Goal: Task Accomplishment & Management: Use online tool/utility

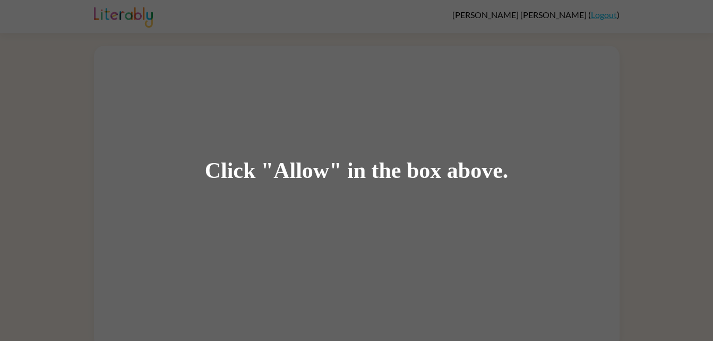
click at [186, 216] on div "Click "Allow" in the box above." at bounding box center [356, 170] width 713 height 341
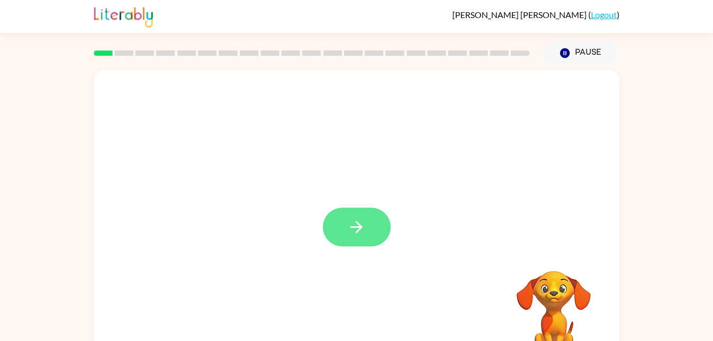
click at [385, 228] on button "button" at bounding box center [357, 226] width 68 height 39
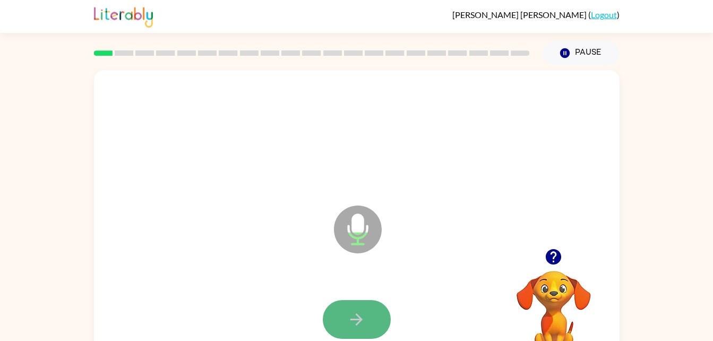
click at [347, 312] on icon "button" at bounding box center [356, 319] width 19 height 19
click at [467, 311] on div at bounding box center [357, 319] width 504 height 87
click at [605, 279] on video "Your browser must support playing .mp4 files to use Literably. Please try using…" at bounding box center [553, 307] width 106 height 106
click at [544, 266] on icon "button" at bounding box center [553, 256] width 19 height 19
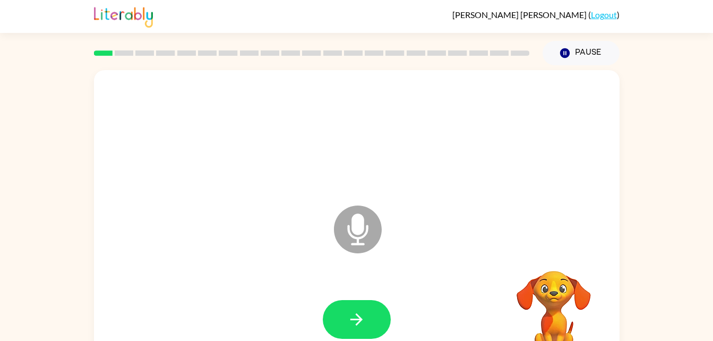
click at [493, 273] on div "Microphone The Microphone is here when it is your turn to talk" at bounding box center [356, 221] width 525 height 303
click at [577, 283] on video "Your browser must support playing .mp4 files to use Literably. Please try using…" at bounding box center [553, 307] width 106 height 106
click at [545, 295] on video "Your browser must support playing .mp4 files to use Literably. Please try using…" at bounding box center [553, 307] width 106 height 106
click at [331, 323] on button "button" at bounding box center [357, 319] width 68 height 39
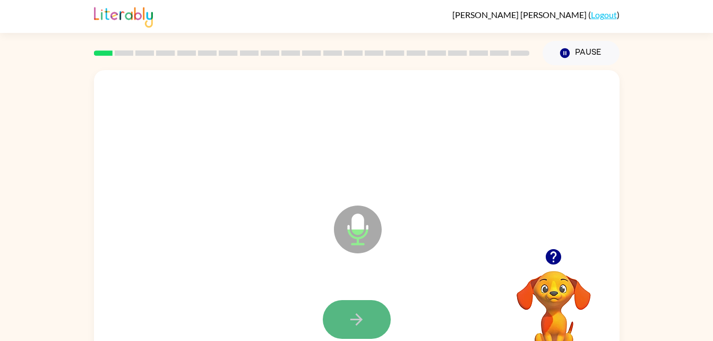
click at [358, 315] on icon "button" at bounding box center [356, 319] width 19 height 19
click at [367, 310] on button "button" at bounding box center [357, 319] width 68 height 39
click at [354, 310] on icon "button" at bounding box center [356, 319] width 19 height 19
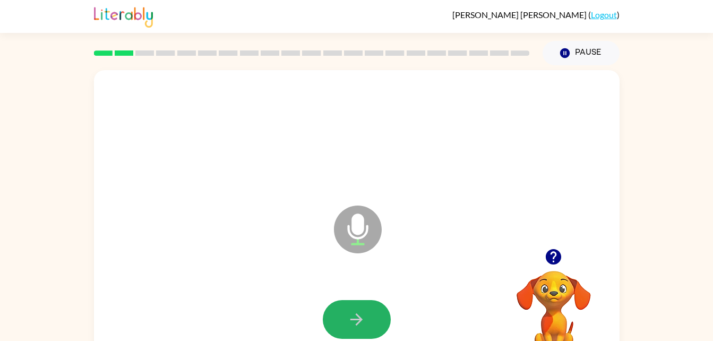
click at [354, 310] on icon "button" at bounding box center [356, 319] width 19 height 19
click at [407, 266] on icon "Microphone The Microphone is here when it is your turn to talk" at bounding box center [410, 243] width 159 height 80
click at [369, 307] on button "button" at bounding box center [357, 319] width 68 height 39
click at [365, 314] on icon "button" at bounding box center [356, 319] width 19 height 19
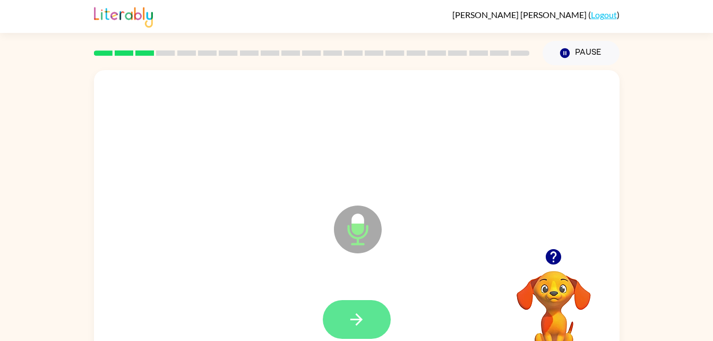
click at [365, 317] on icon "button" at bounding box center [356, 319] width 19 height 19
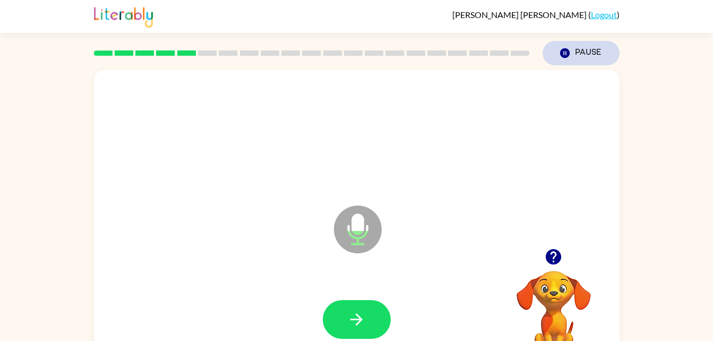
click at [584, 56] on button "Pause Pause" at bounding box center [580, 53] width 77 height 24
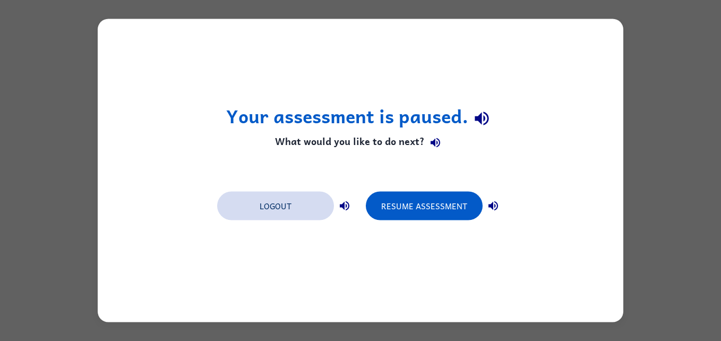
click at [259, 212] on button "Logout" at bounding box center [275, 206] width 117 height 29
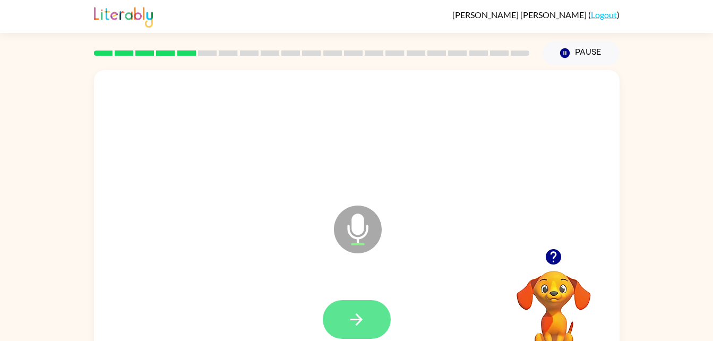
click at [367, 323] on button "button" at bounding box center [357, 319] width 68 height 39
click at [363, 320] on icon "button" at bounding box center [356, 319] width 19 height 19
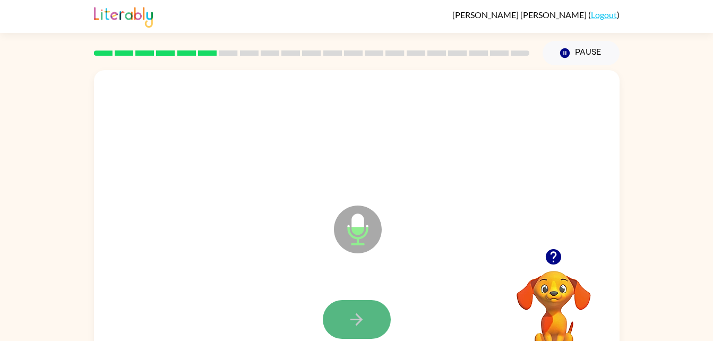
click at [365, 318] on icon "button" at bounding box center [356, 319] width 19 height 19
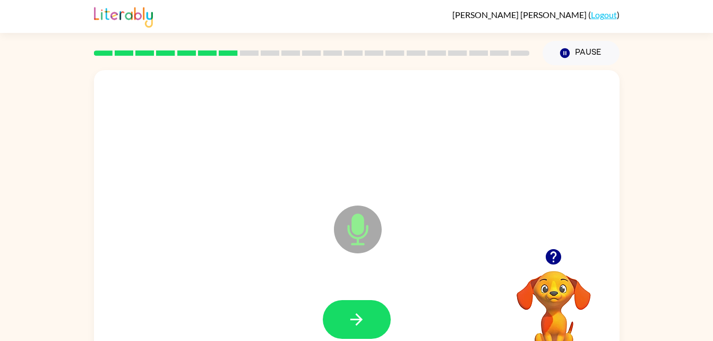
click at [365, 318] on icon "button" at bounding box center [356, 319] width 19 height 19
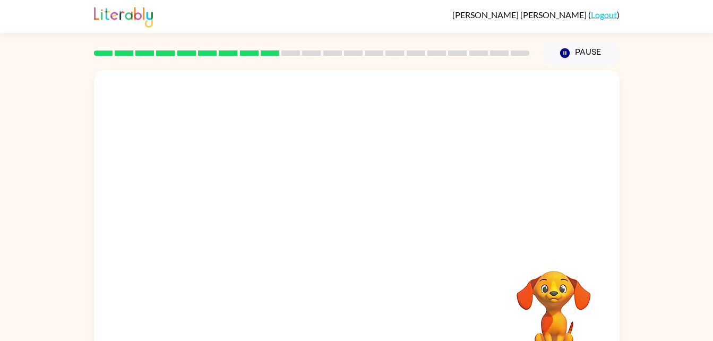
click at [483, 245] on div at bounding box center [356, 221] width 525 height 303
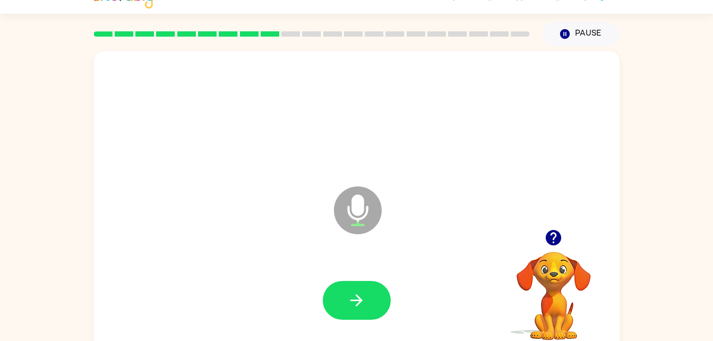
scroll to position [32, 0]
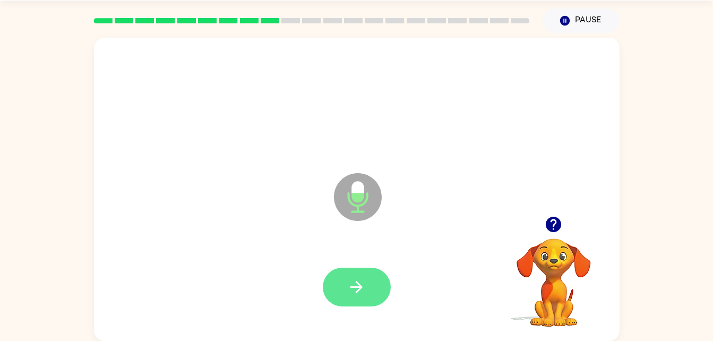
click at [378, 293] on button "button" at bounding box center [357, 286] width 68 height 39
click at [371, 296] on button "button" at bounding box center [357, 286] width 68 height 39
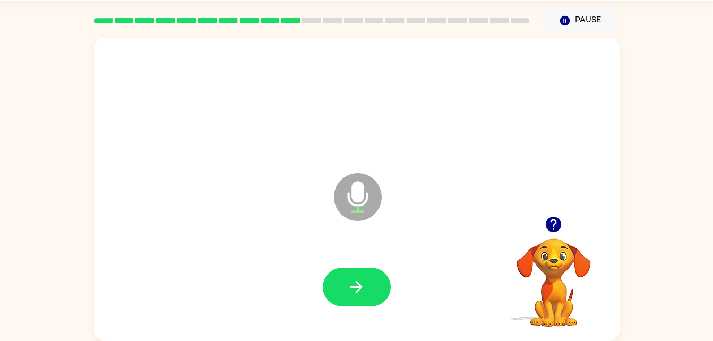
click at [371, 296] on button "button" at bounding box center [357, 286] width 68 height 39
click at [370, 292] on button "button" at bounding box center [357, 286] width 68 height 39
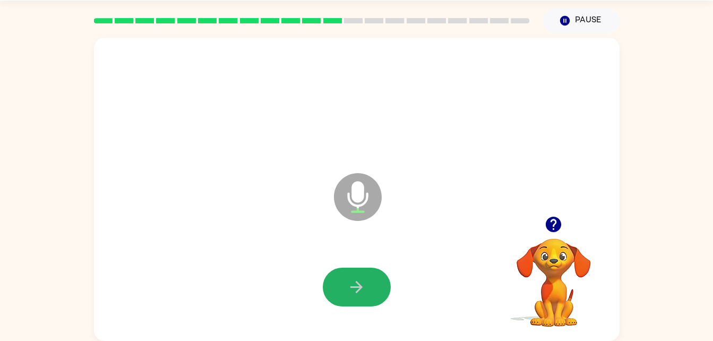
click at [370, 292] on button "button" at bounding box center [357, 286] width 68 height 39
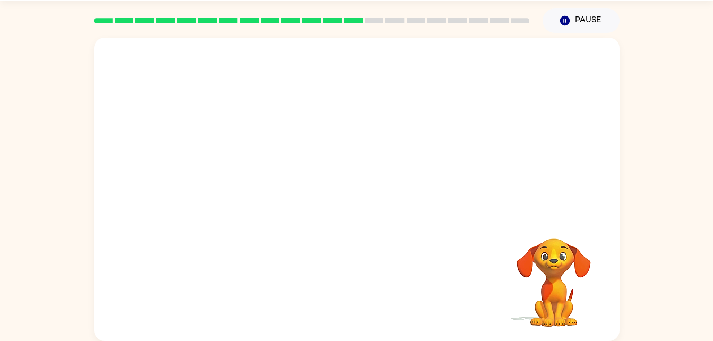
click at [502, 222] on video "Your browser must support playing .mp4 files to use Literably. Please try using…" at bounding box center [553, 275] width 106 height 106
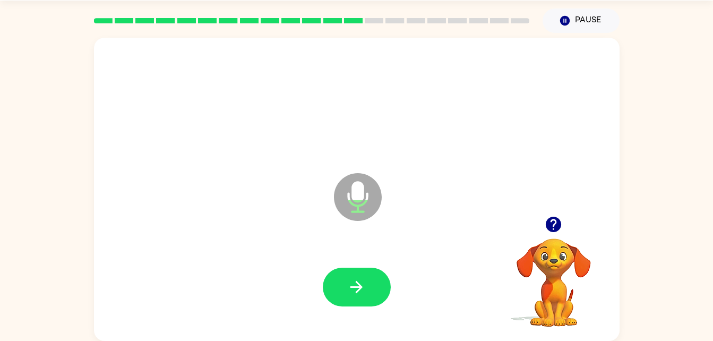
click at [370, 292] on button "button" at bounding box center [357, 286] width 68 height 39
click at [343, 294] on button "button" at bounding box center [357, 286] width 68 height 39
drag, startPoint x: 343, startPoint y: 294, endPoint x: 187, endPoint y: 215, distance: 175.6
click at [187, 215] on div "Microphone The Microphone is here when it is your turn to talk" at bounding box center [356, 189] width 525 height 303
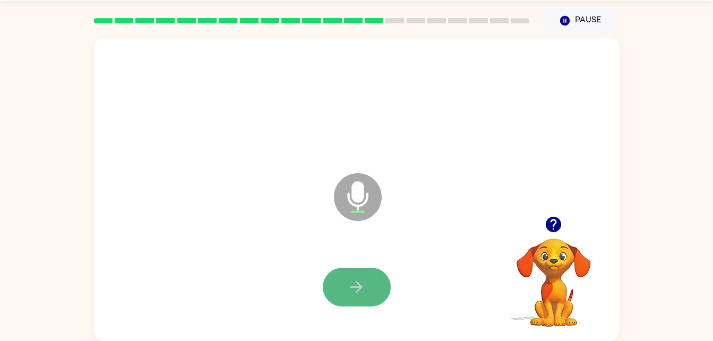
click at [345, 293] on button "button" at bounding box center [357, 286] width 68 height 39
drag, startPoint x: 345, startPoint y: 293, endPoint x: 329, endPoint y: 296, distance: 16.6
click at [329, 296] on button "button" at bounding box center [357, 286] width 68 height 39
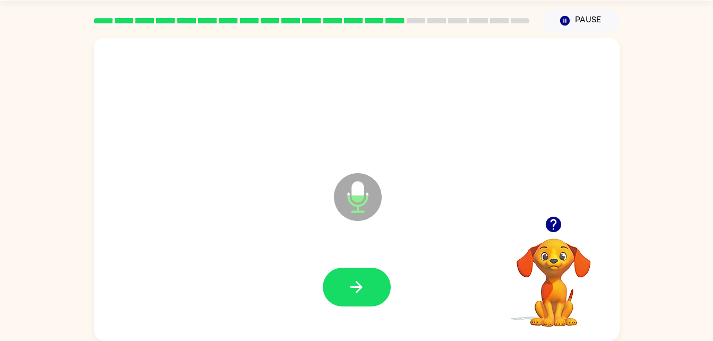
click at [335, 292] on button "button" at bounding box center [357, 286] width 68 height 39
drag, startPoint x: 335, startPoint y: 292, endPoint x: 318, endPoint y: 284, distance: 19.5
click at [318, 284] on div at bounding box center [357, 287] width 504 height 87
click at [365, 281] on icon "button" at bounding box center [356, 286] width 19 height 19
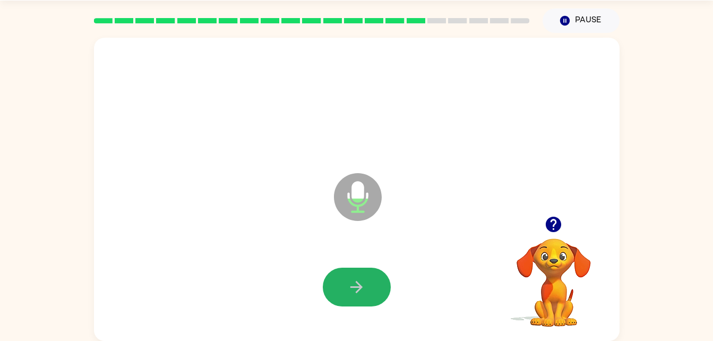
click at [365, 281] on icon "button" at bounding box center [356, 286] width 19 height 19
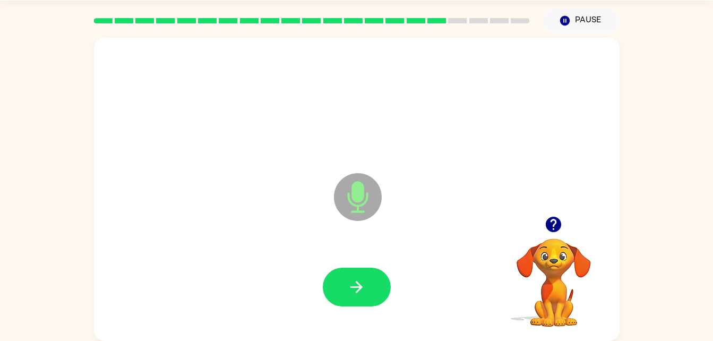
click at [365, 281] on icon "button" at bounding box center [356, 286] width 19 height 19
click at [365, 286] on icon "button" at bounding box center [356, 286] width 19 height 19
drag, startPoint x: 365, startPoint y: 286, endPoint x: 288, endPoint y: 261, distance: 80.9
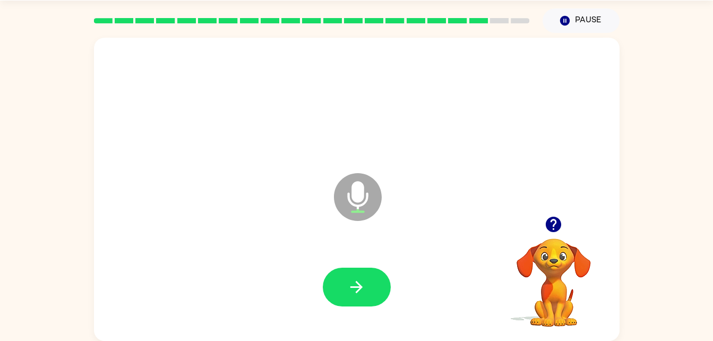
click at [288, 261] on div at bounding box center [357, 287] width 504 height 87
click at [363, 283] on icon "button" at bounding box center [356, 286] width 19 height 19
click at [352, 293] on icon "button" at bounding box center [356, 286] width 19 height 19
click at [366, 277] on button "button" at bounding box center [357, 286] width 68 height 39
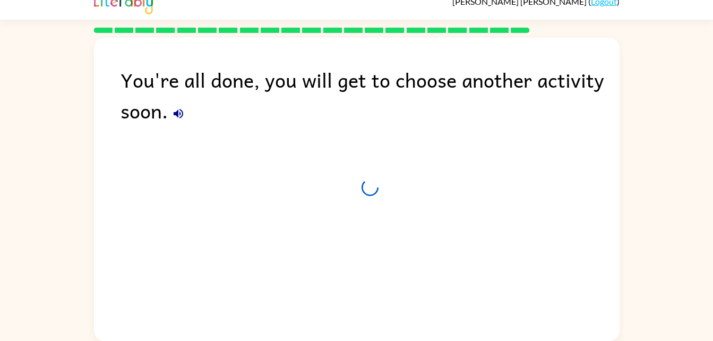
scroll to position [13, 0]
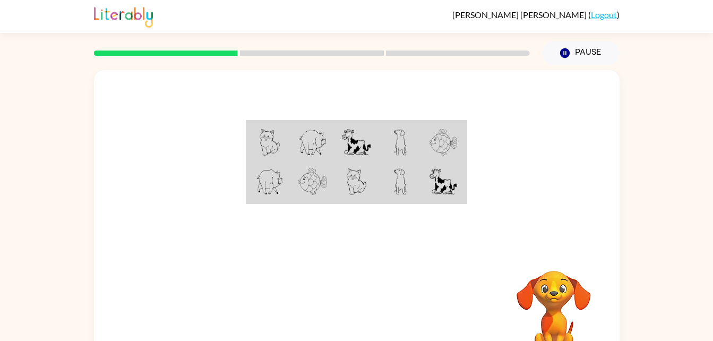
click at [391, 305] on div "Your browser must support playing .mp4 files to use Literably. Please try using…" at bounding box center [356, 221] width 525 height 303
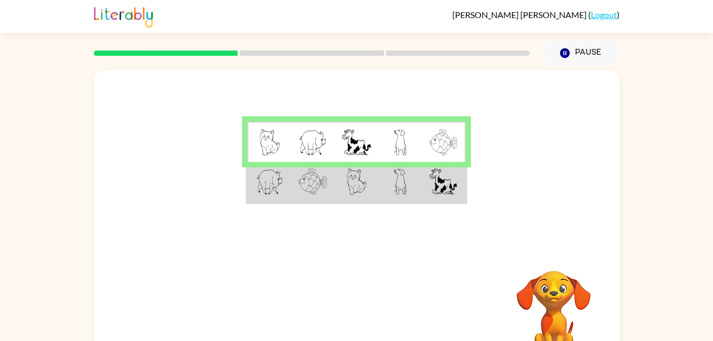
click at [391, 305] on div "Your browser must support playing .mp4 files to use Literably. Please try using…" at bounding box center [356, 313] width 525 height 119
click at [349, 193] on img at bounding box center [356, 181] width 20 height 27
click at [358, 186] on img at bounding box center [356, 181] width 20 height 27
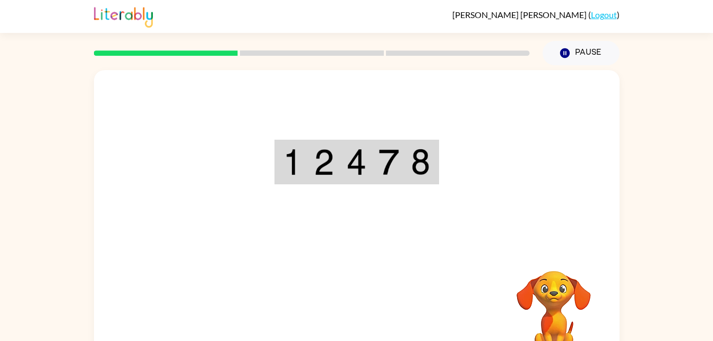
click at [302, 245] on div at bounding box center [356, 159] width 525 height 178
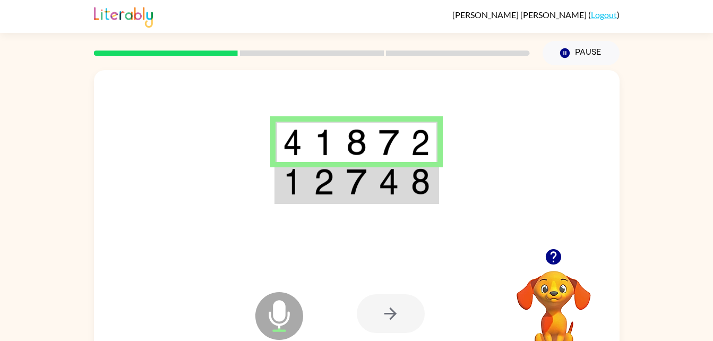
click at [301, 189] on img at bounding box center [292, 181] width 19 height 27
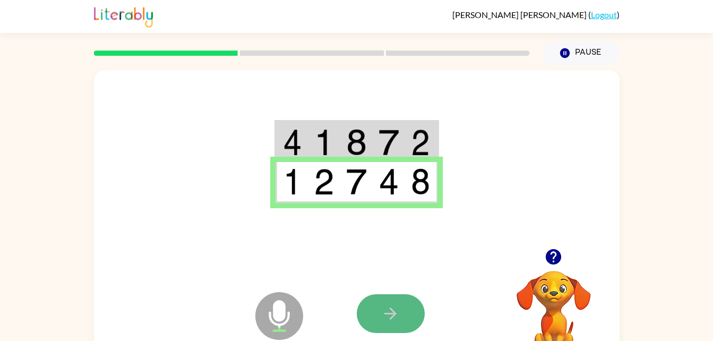
click at [385, 300] on button "button" at bounding box center [391, 313] width 68 height 39
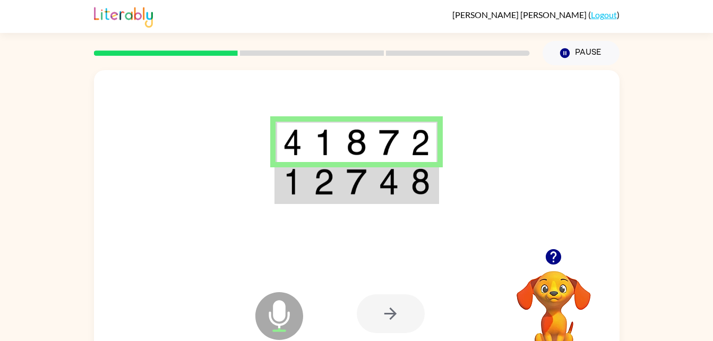
click at [412, 128] on td at bounding box center [421, 142] width 32 height 41
click at [381, 324] on div at bounding box center [391, 313] width 68 height 39
click at [378, 324] on div at bounding box center [391, 313] width 68 height 39
click at [315, 193] on img at bounding box center [324, 181] width 20 height 27
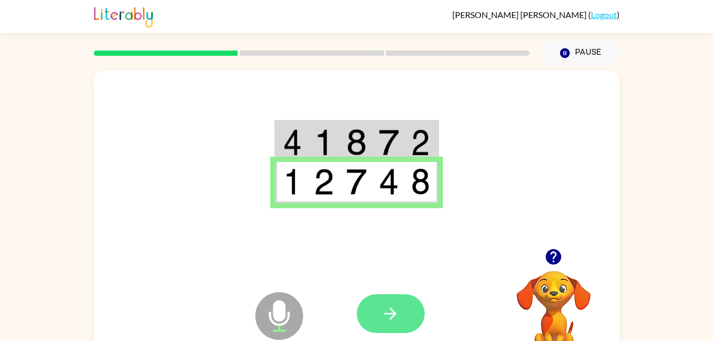
click at [397, 323] on button "button" at bounding box center [391, 313] width 68 height 39
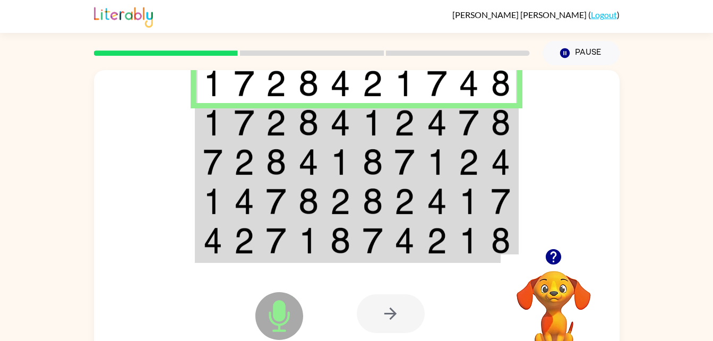
click at [307, 135] on img at bounding box center [308, 122] width 20 height 27
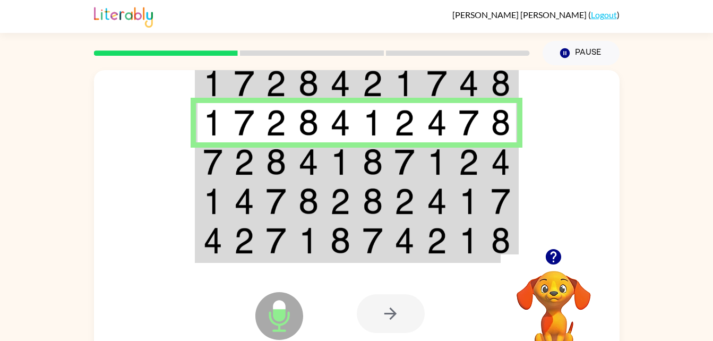
click at [261, 145] on td at bounding box center [276, 161] width 32 height 39
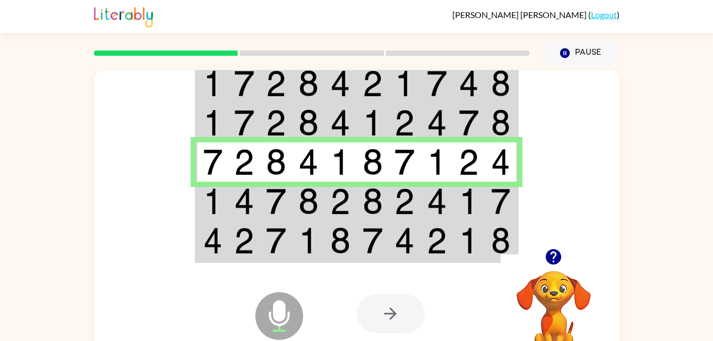
click at [328, 214] on td at bounding box center [340, 200] width 32 height 39
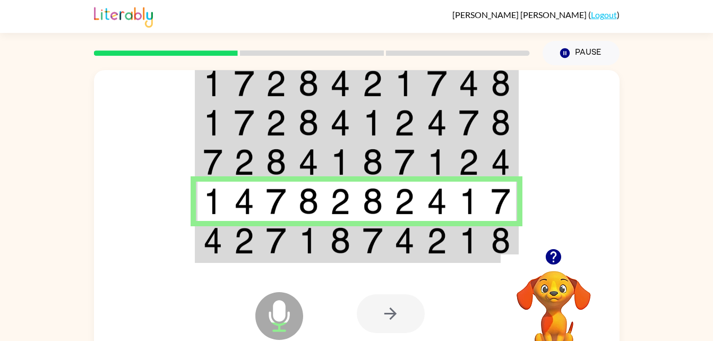
click at [313, 241] on img at bounding box center [308, 240] width 20 height 27
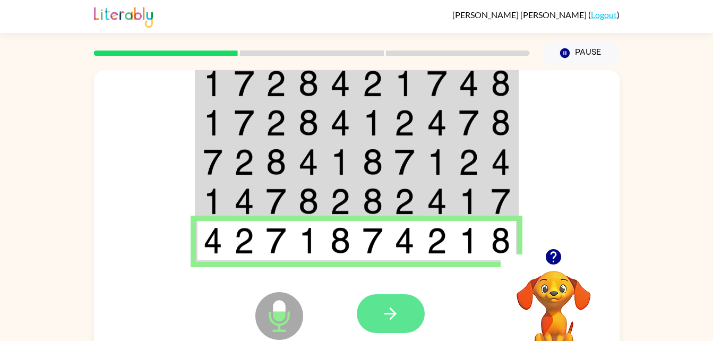
click at [380, 329] on button "button" at bounding box center [391, 313] width 68 height 39
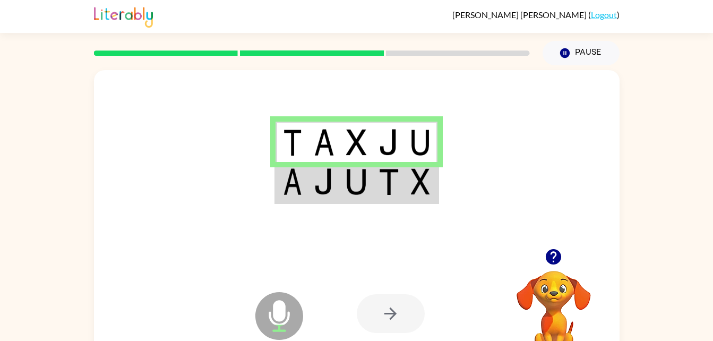
click at [308, 174] on td at bounding box center [324, 182] width 32 height 41
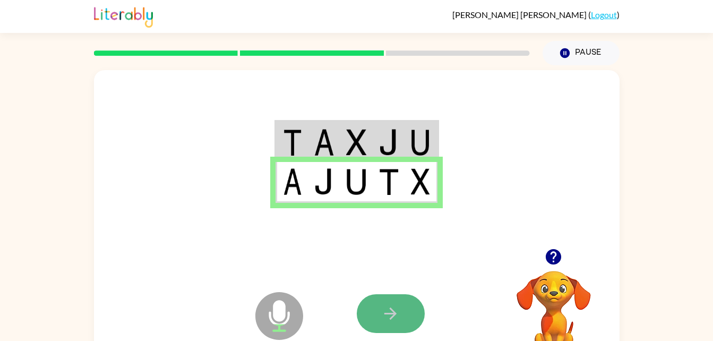
click at [393, 299] on button "button" at bounding box center [391, 313] width 68 height 39
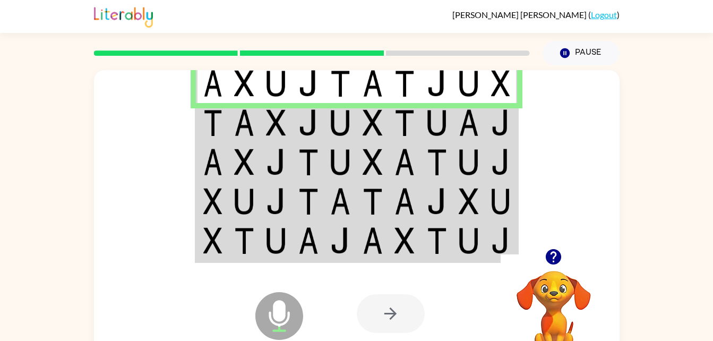
click at [211, 122] on img at bounding box center [212, 122] width 19 height 27
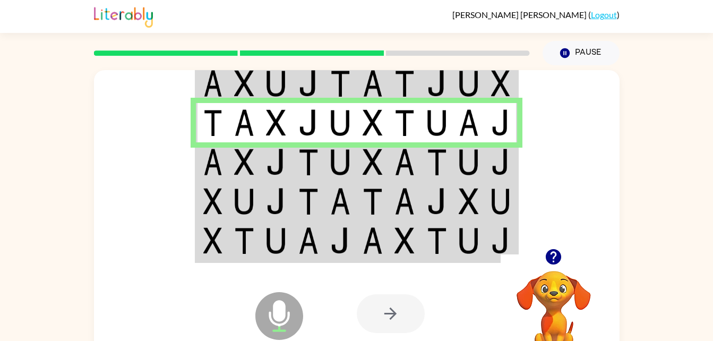
click at [225, 167] on td at bounding box center [212, 161] width 32 height 39
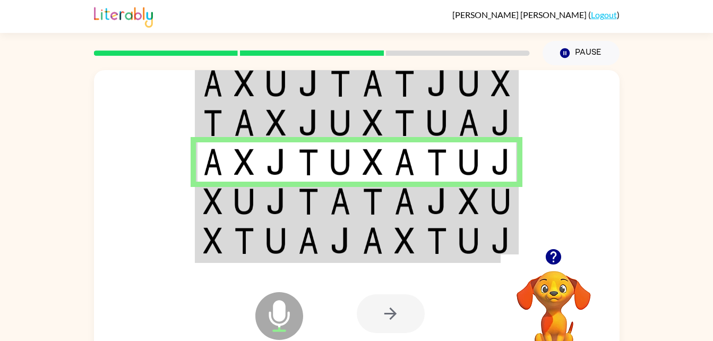
click at [274, 194] on img at bounding box center [276, 201] width 20 height 27
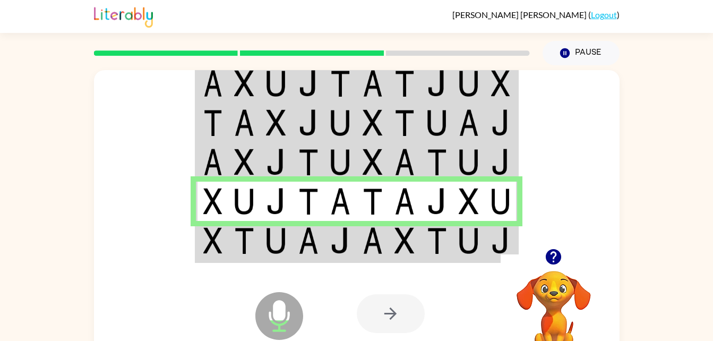
click at [270, 250] on img at bounding box center [276, 240] width 20 height 27
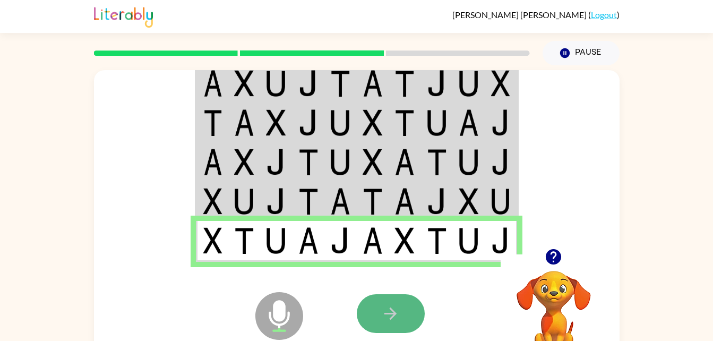
click at [386, 324] on button "button" at bounding box center [391, 313] width 68 height 39
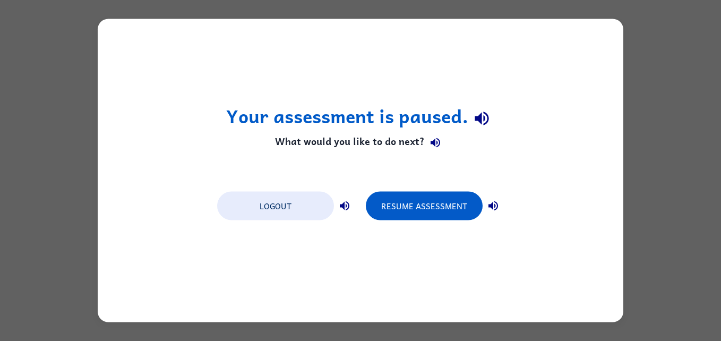
click at [676, 13] on div "Your assessment is paused. What would you like to do next? Logout Resume Assess…" at bounding box center [360, 170] width 721 height 341
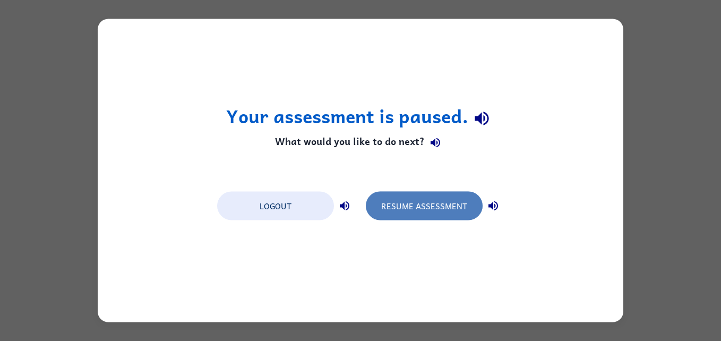
click at [443, 202] on button "Resume Assessment" at bounding box center [424, 206] width 117 height 29
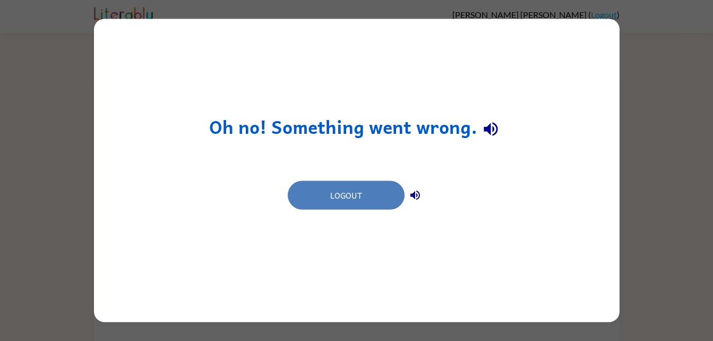
click at [382, 194] on button "Logout" at bounding box center [346, 195] width 117 height 29
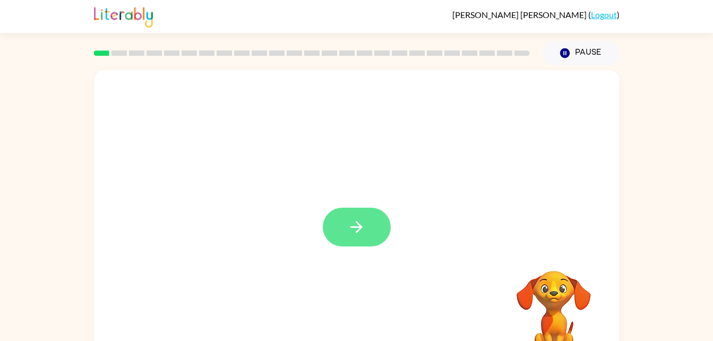
click at [348, 228] on icon "button" at bounding box center [356, 227] width 19 height 19
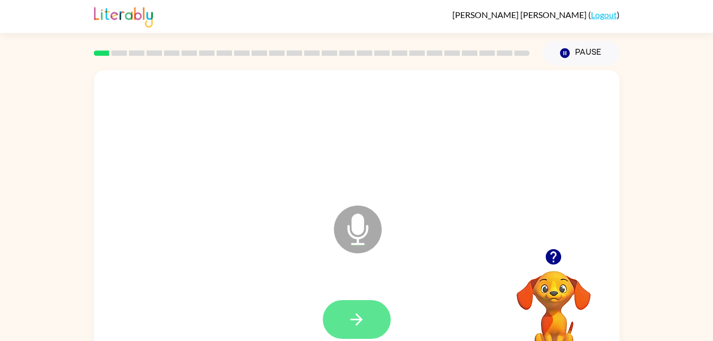
click at [378, 328] on button "button" at bounding box center [357, 319] width 68 height 39
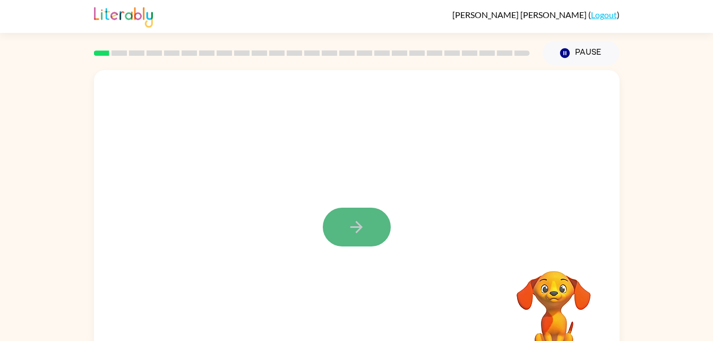
click at [332, 233] on button "button" at bounding box center [357, 226] width 68 height 39
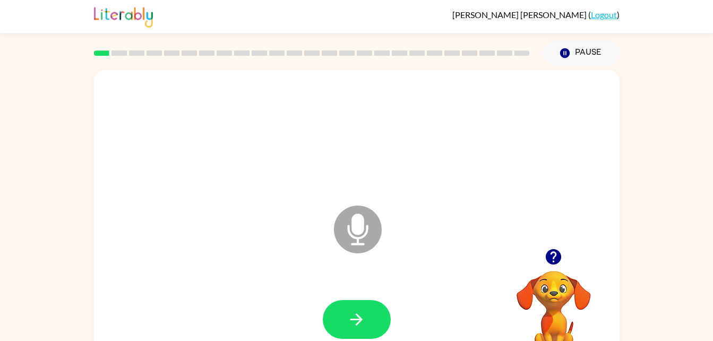
click at [344, 232] on icon at bounding box center [358, 229] width 48 height 48
click at [392, 240] on icon "Microphone The Microphone is here when it is your turn to talk" at bounding box center [410, 243] width 159 height 80
click at [350, 324] on icon "button" at bounding box center [356, 319] width 19 height 19
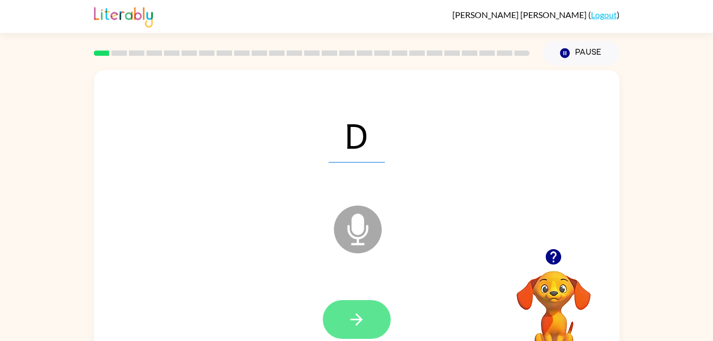
click at [354, 320] on icon "button" at bounding box center [356, 319] width 19 height 19
click at [357, 325] on icon "button" at bounding box center [356, 319] width 19 height 19
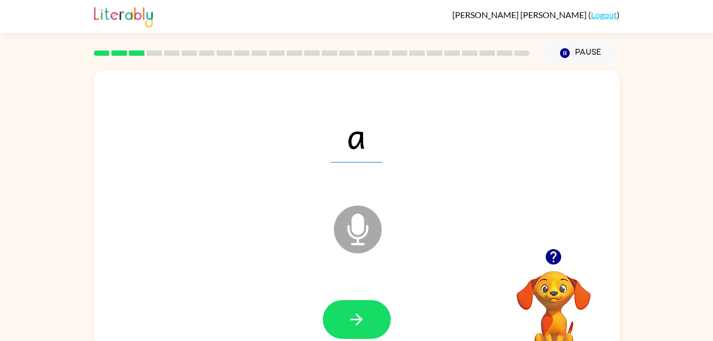
click at [357, 325] on icon "button" at bounding box center [356, 319] width 19 height 19
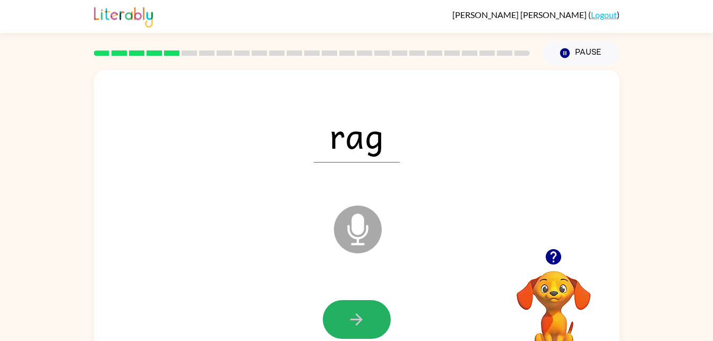
click at [357, 325] on icon "button" at bounding box center [356, 319] width 19 height 19
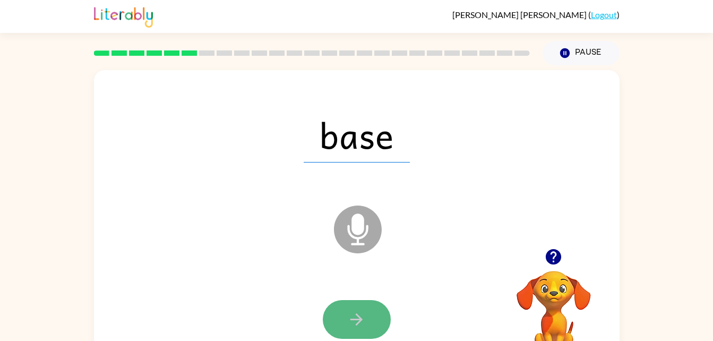
click at [355, 325] on icon "button" at bounding box center [356, 319] width 19 height 19
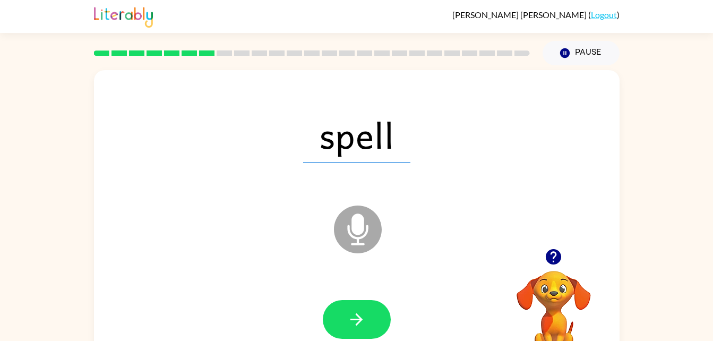
click at [355, 325] on icon "button" at bounding box center [356, 319] width 19 height 19
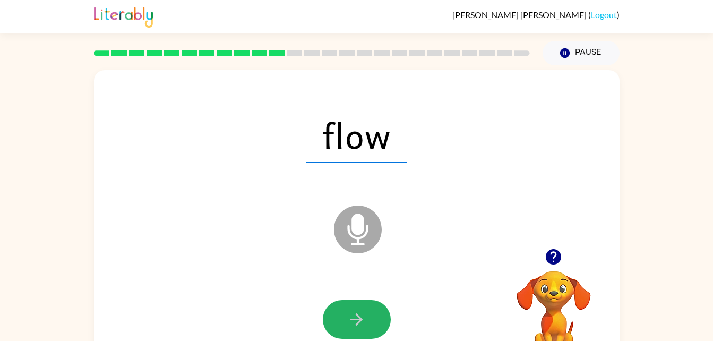
click at [355, 325] on icon "button" at bounding box center [356, 319] width 19 height 19
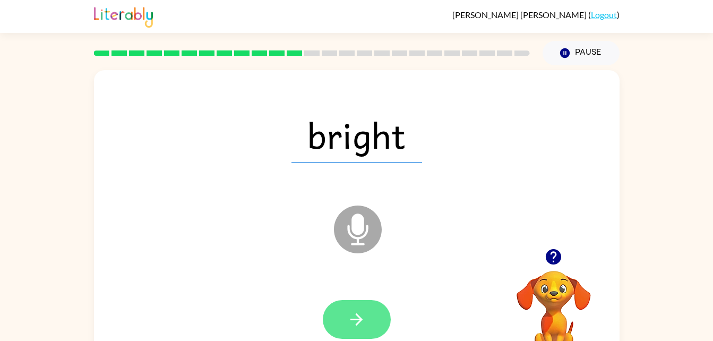
click at [342, 322] on button "button" at bounding box center [357, 319] width 68 height 39
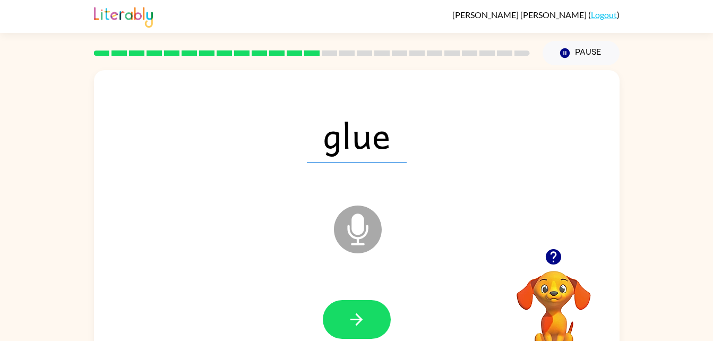
click at [342, 322] on button "button" at bounding box center [357, 319] width 68 height 39
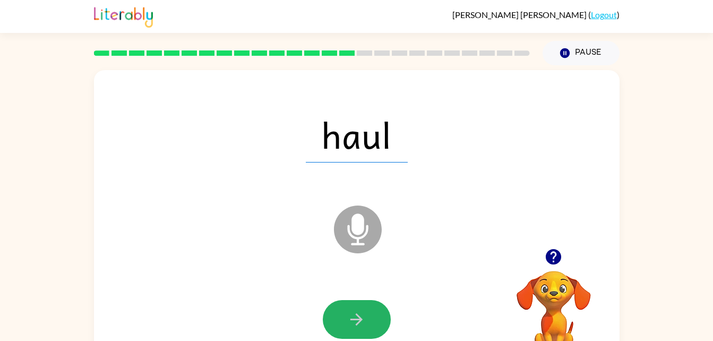
click at [342, 322] on button "button" at bounding box center [357, 319] width 68 height 39
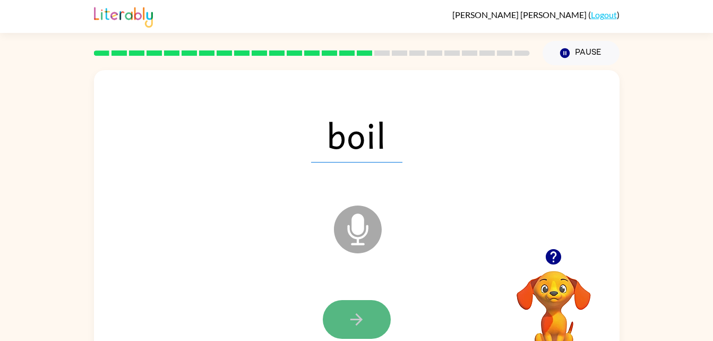
click at [370, 323] on button "button" at bounding box center [357, 319] width 68 height 39
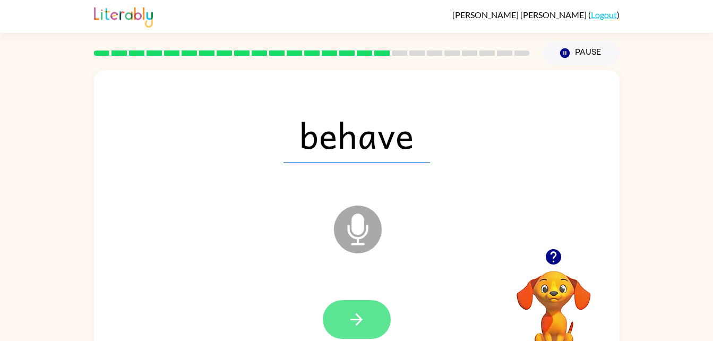
click at [362, 318] on icon "button" at bounding box center [356, 319] width 19 height 19
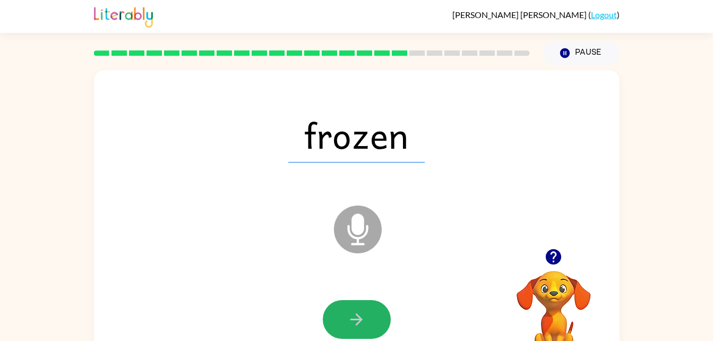
click at [362, 318] on icon "button" at bounding box center [356, 319] width 19 height 19
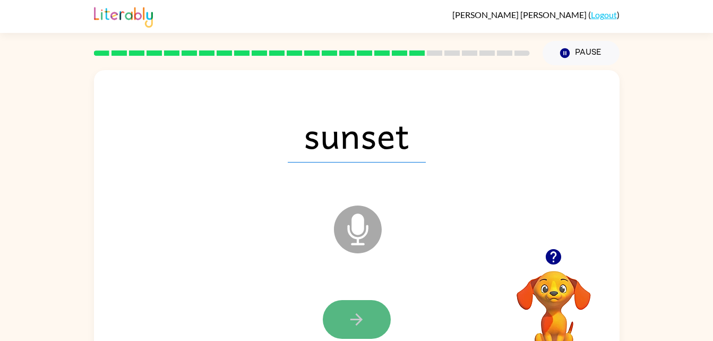
click at [361, 322] on icon "button" at bounding box center [356, 319] width 19 height 19
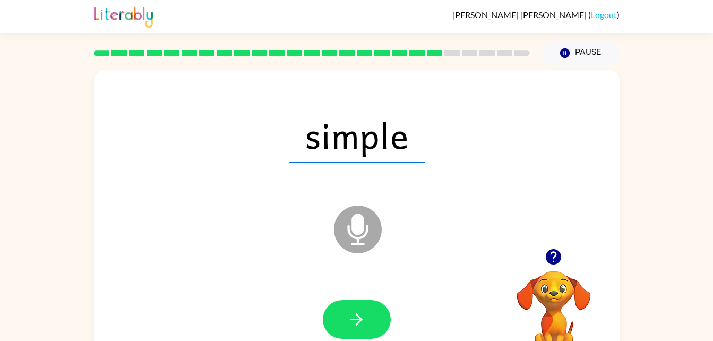
click at [361, 322] on icon "button" at bounding box center [356, 319] width 19 height 19
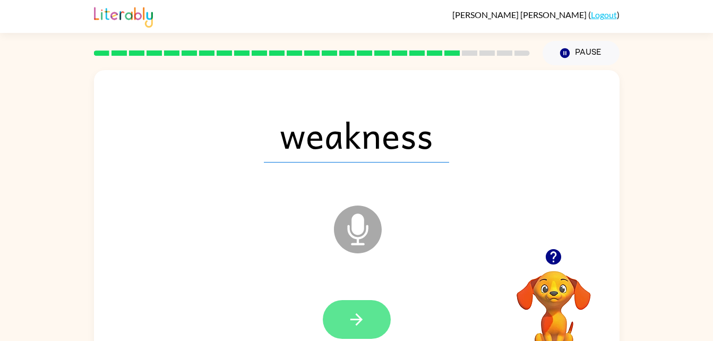
click at [352, 325] on icon "button" at bounding box center [356, 319] width 19 height 19
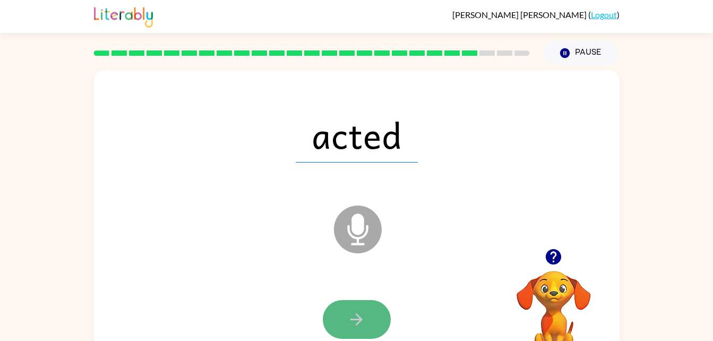
click at [359, 327] on icon "button" at bounding box center [356, 319] width 19 height 19
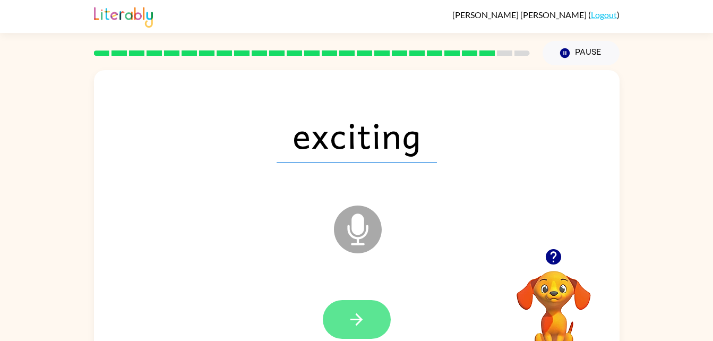
click at [361, 320] on icon "button" at bounding box center [356, 319] width 19 height 19
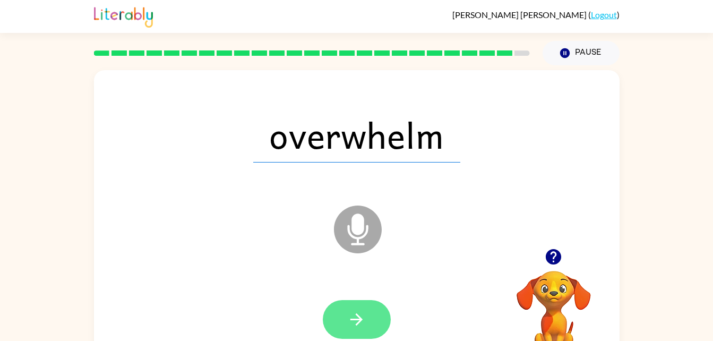
click at [357, 325] on icon "button" at bounding box center [356, 319] width 19 height 19
